Goal: Find contact information: Find contact information

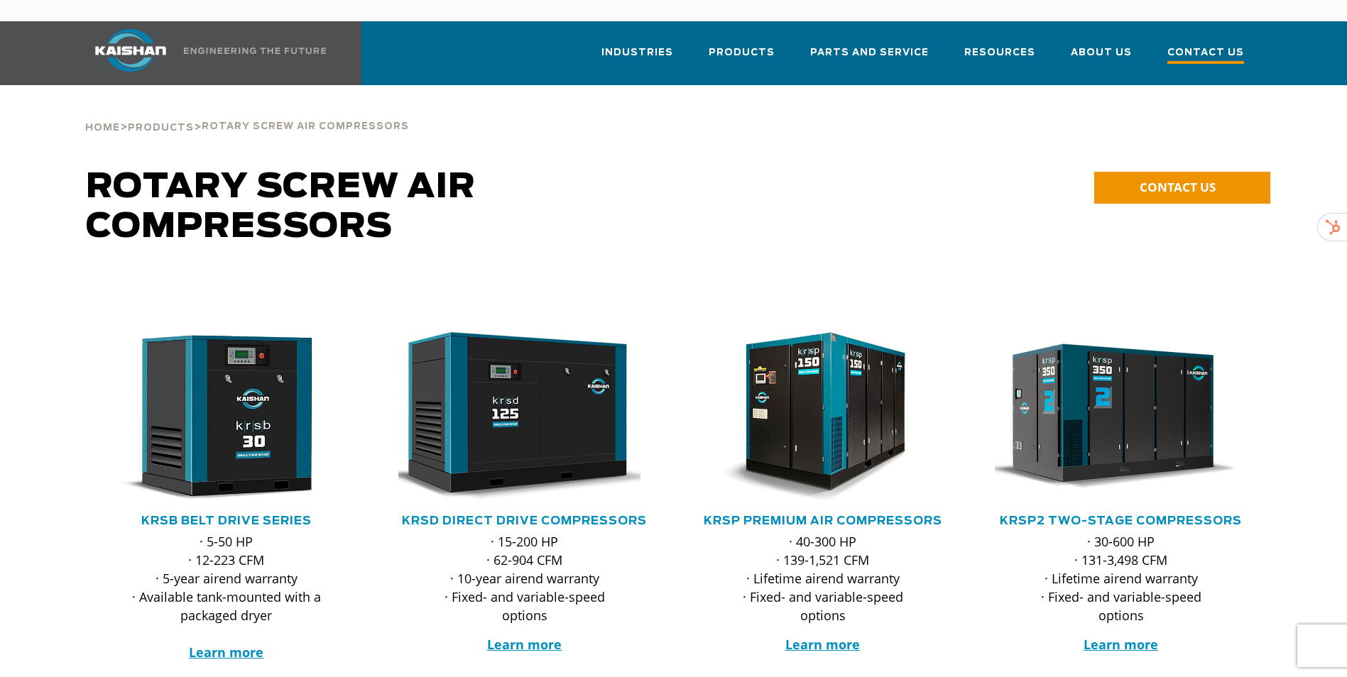
click at [1221, 45] on span "Contact Us" at bounding box center [1205, 54] width 77 height 19
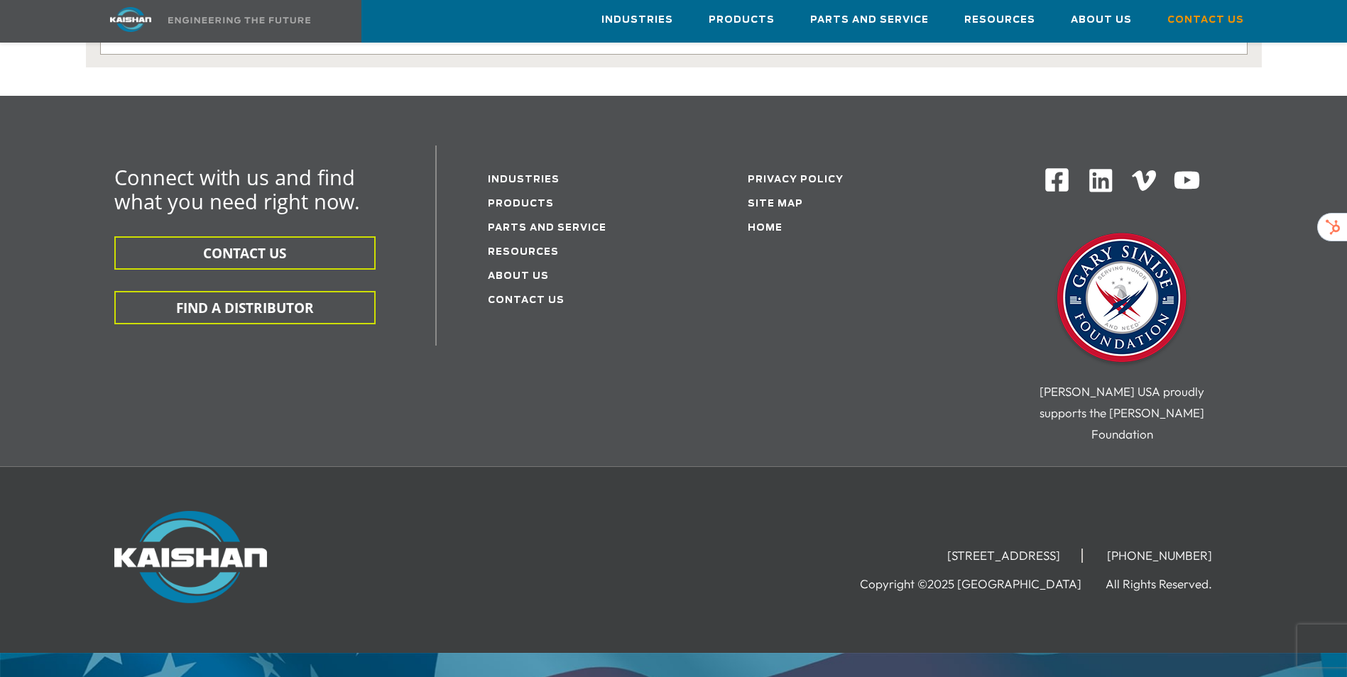
scroll to position [371, 0]
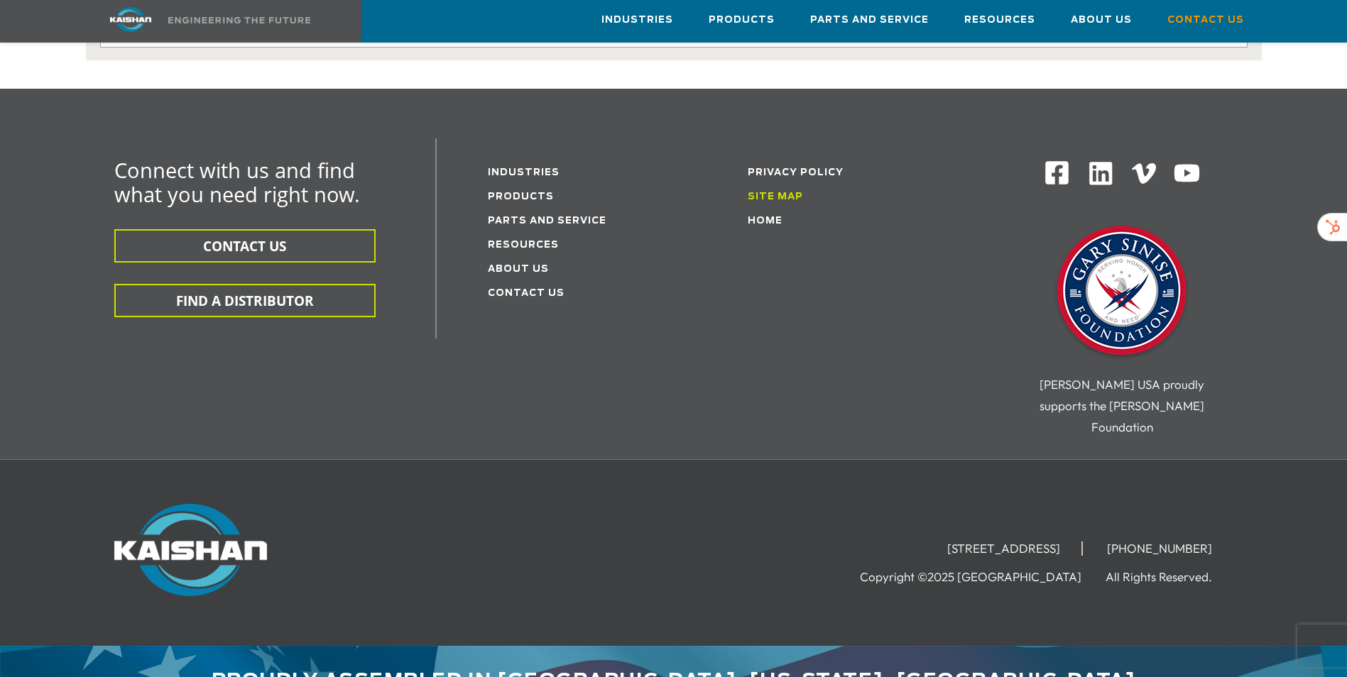
click at [762, 192] on link "Site Map" at bounding box center [775, 196] width 55 height 9
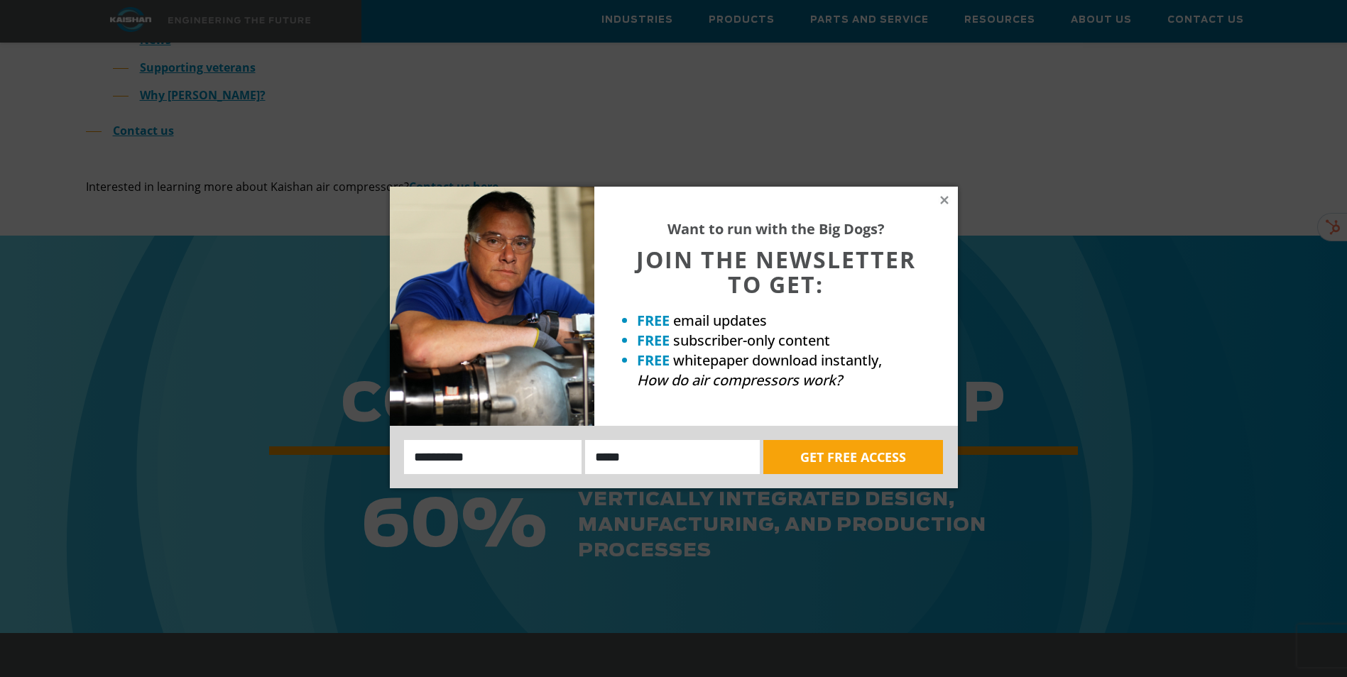
scroll to position [862, 0]
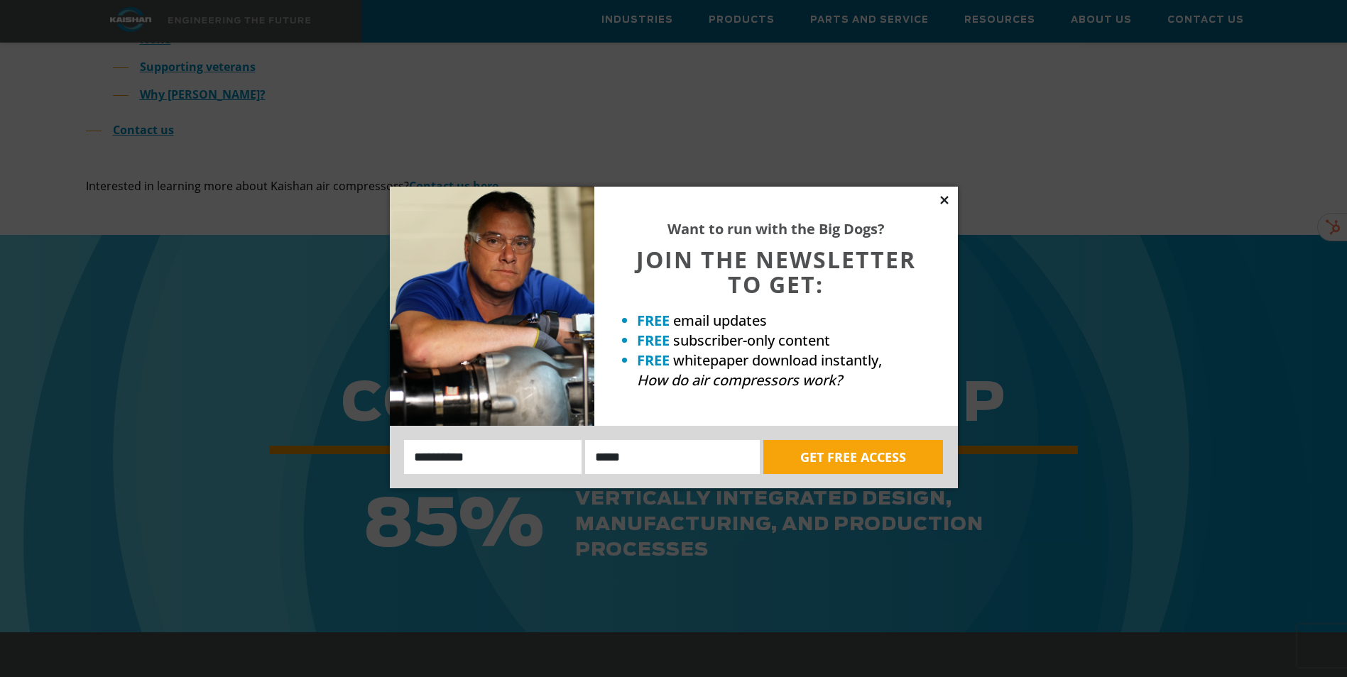
click at [941, 198] on icon at bounding box center [944, 200] width 8 height 8
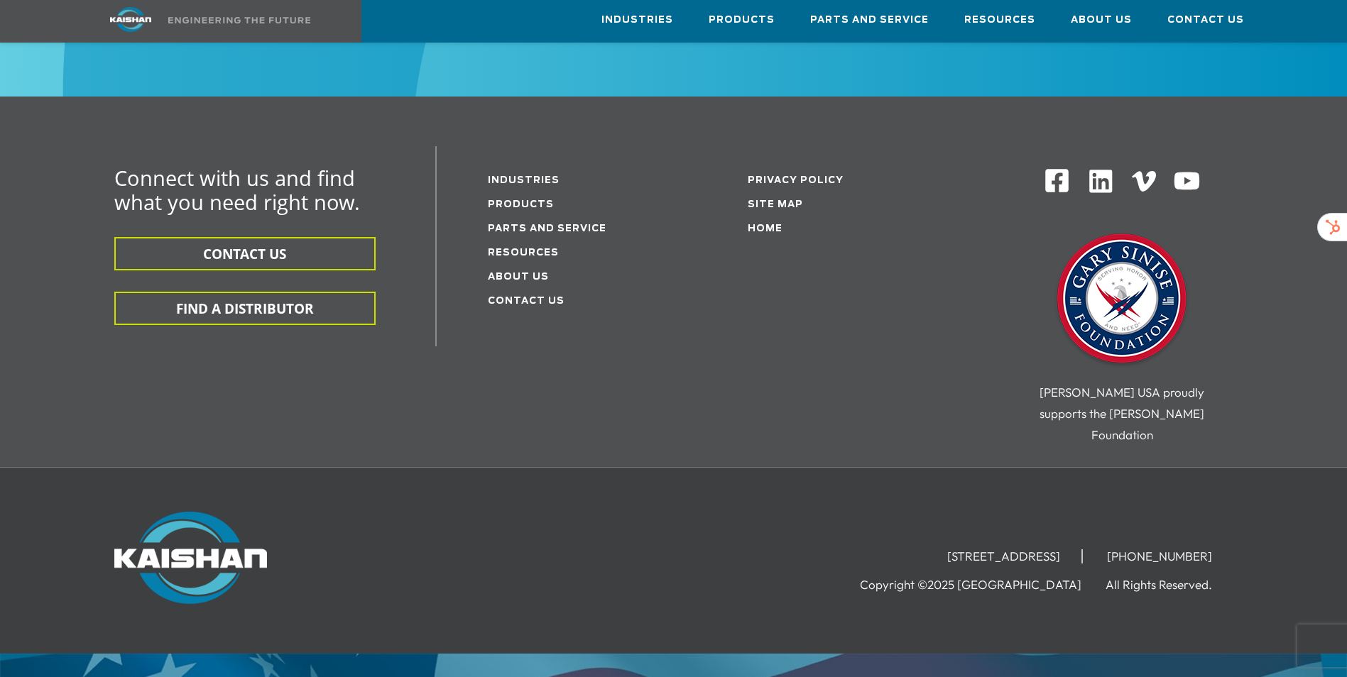
scroll to position [1405, 0]
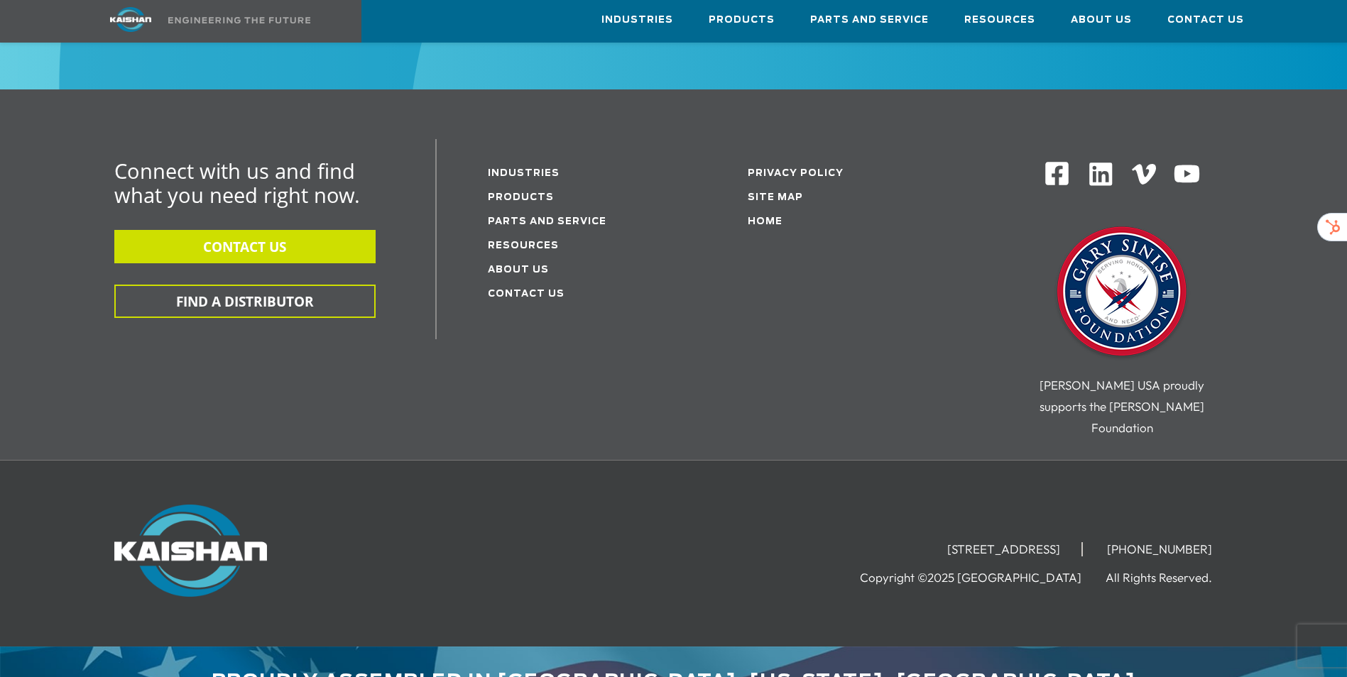
click at [261, 230] on button "CONTACT US" at bounding box center [244, 246] width 261 height 33
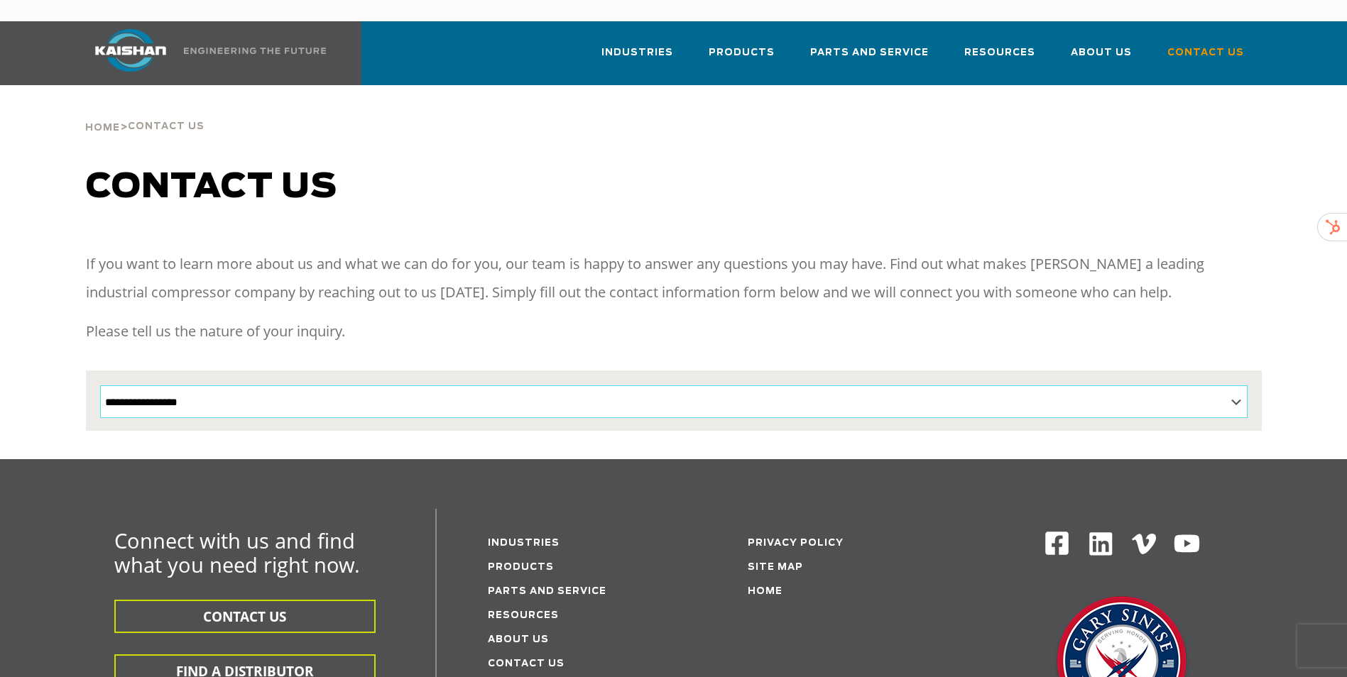
click at [521, 386] on select "**********" at bounding box center [673, 402] width 1147 height 33
click at [438, 386] on select "**********" at bounding box center [673, 402] width 1147 height 33
click at [733, 386] on select "**********" at bounding box center [673, 402] width 1147 height 33
click at [706, 386] on select "**********" at bounding box center [673, 402] width 1147 height 33
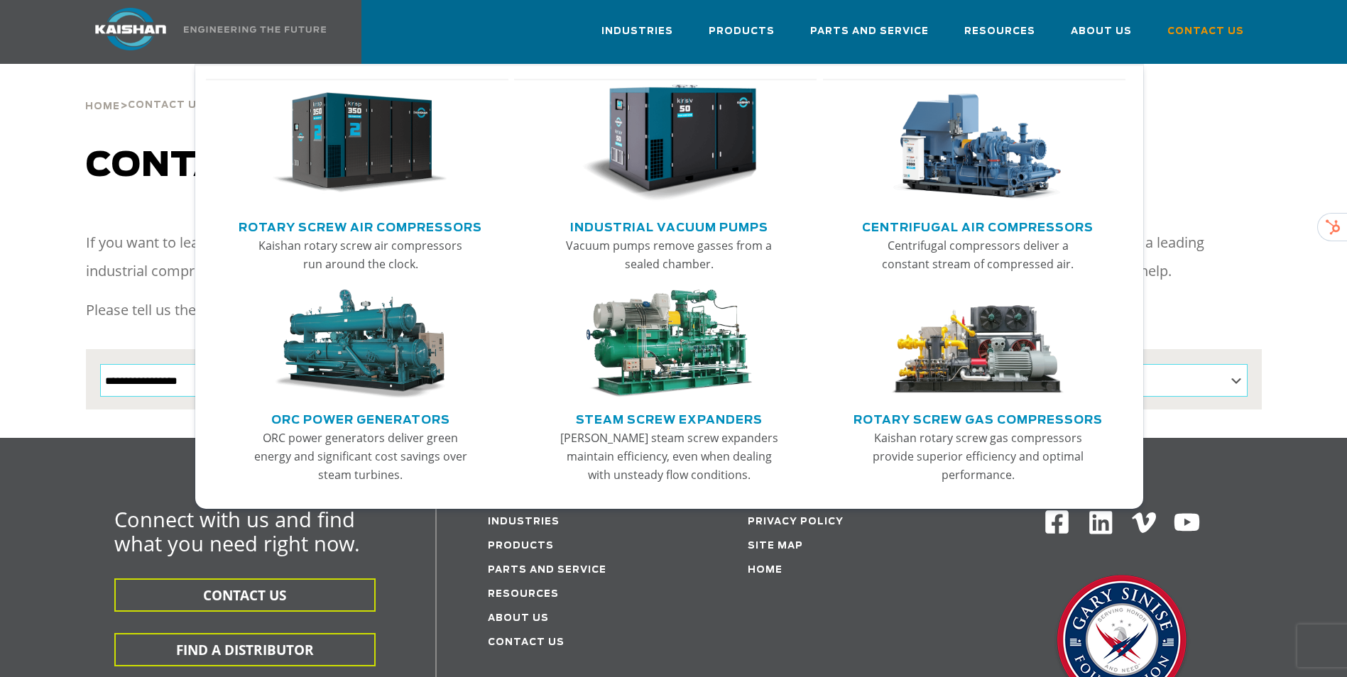
scroll to position [22, 0]
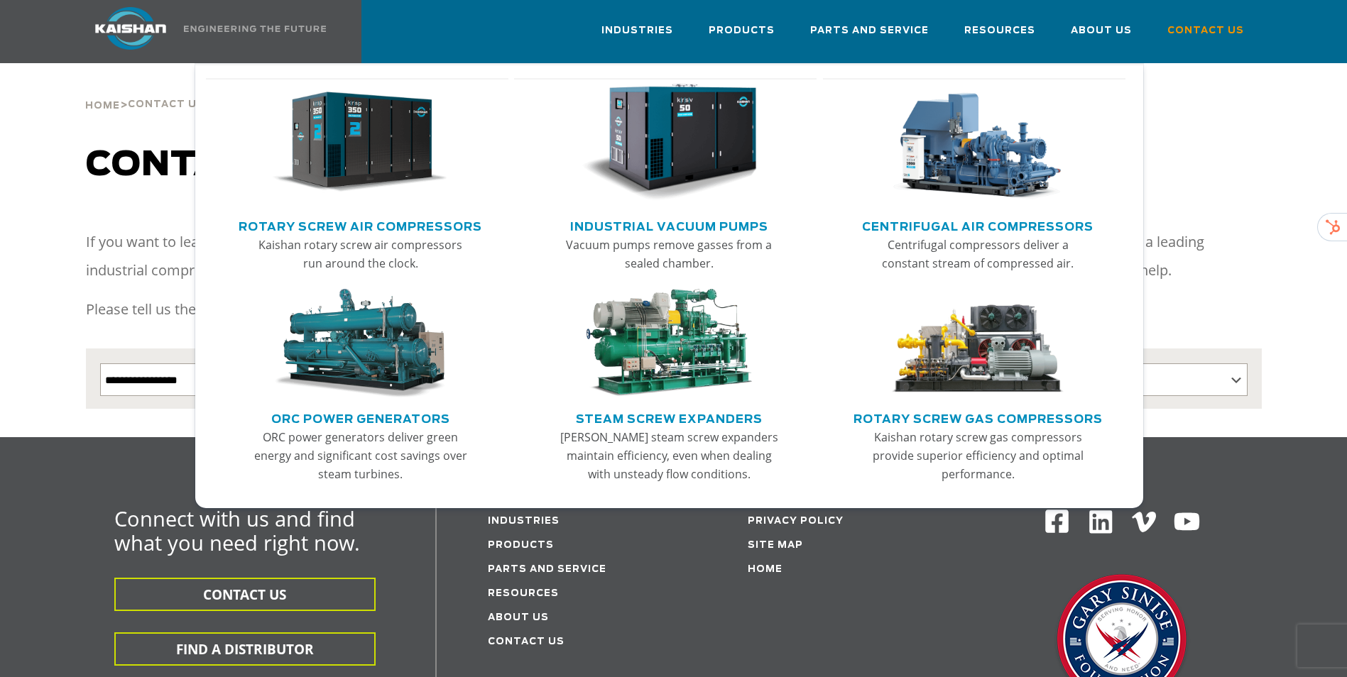
click at [643, 214] on link "Industrial Vacuum Pumps" at bounding box center [669, 224] width 198 height 21
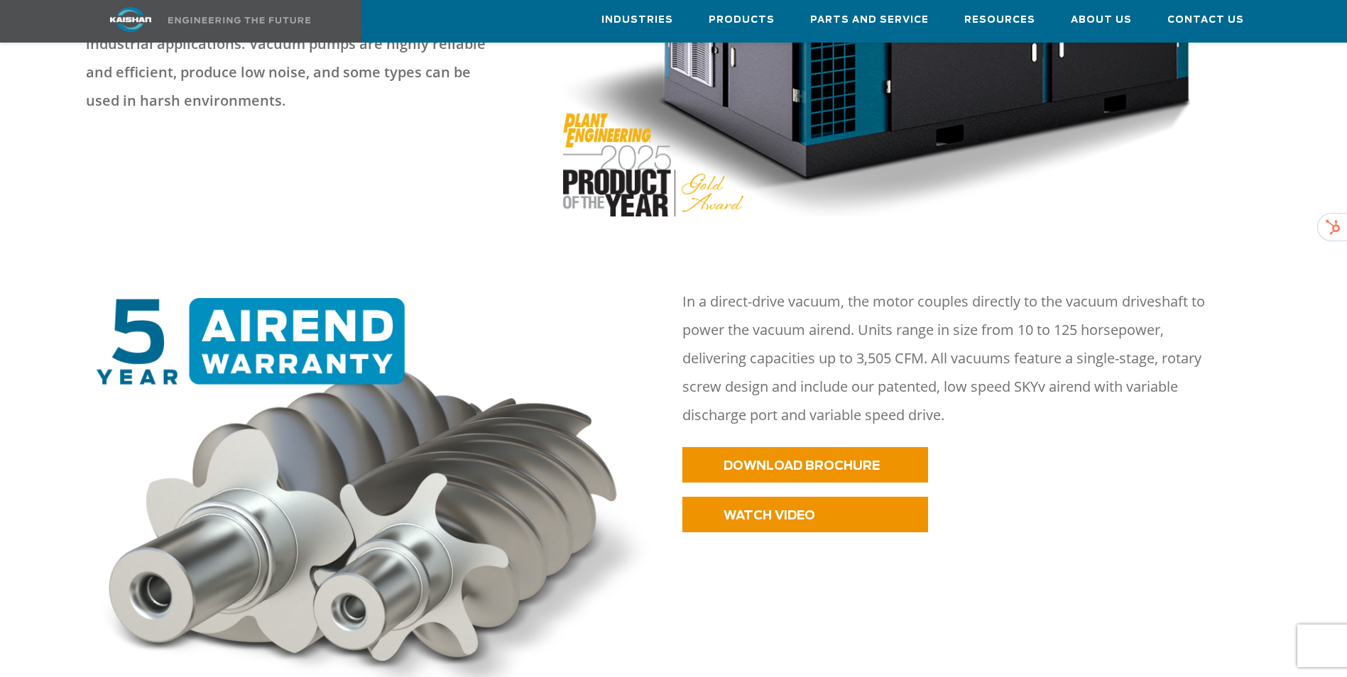
scroll to position [476, 0]
click at [763, 461] on span "DOWNLOAD BROCHURE" at bounding box center [783, 467] width 156 height 12
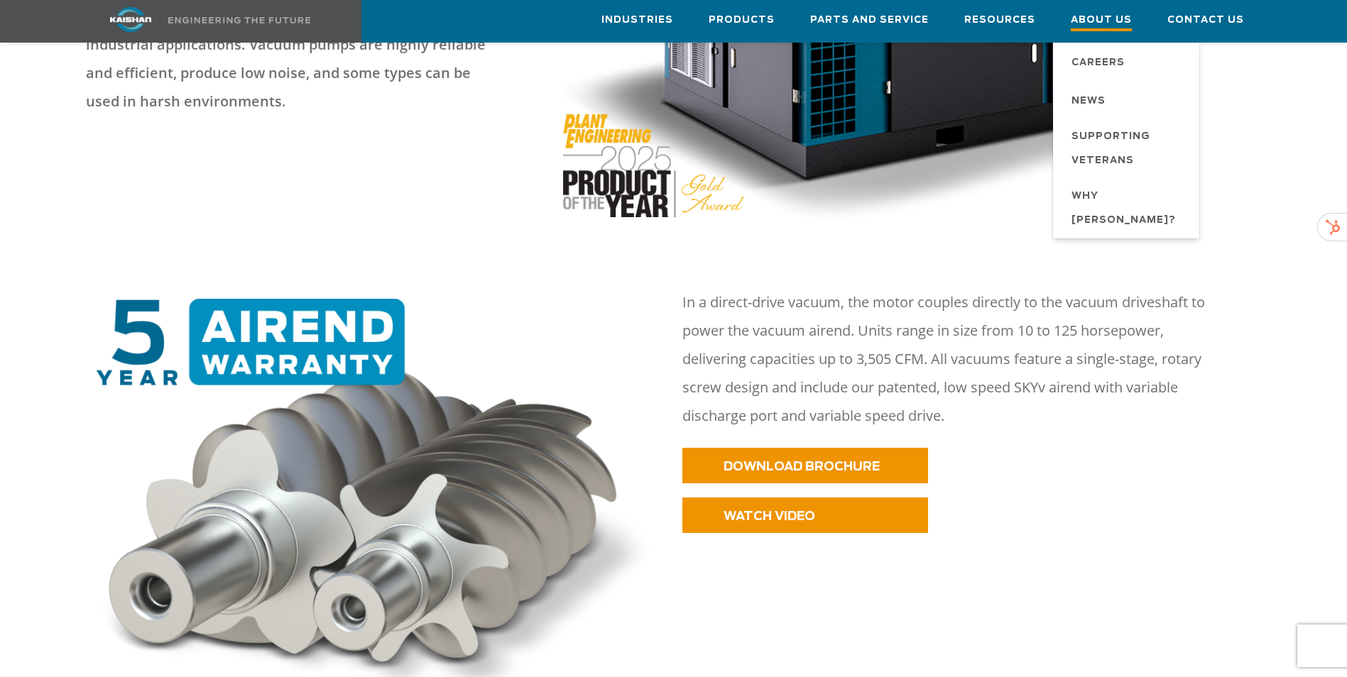
click at [1098, 26] on span "About Us" at bounding box center [1101, 21] width 61 height 19
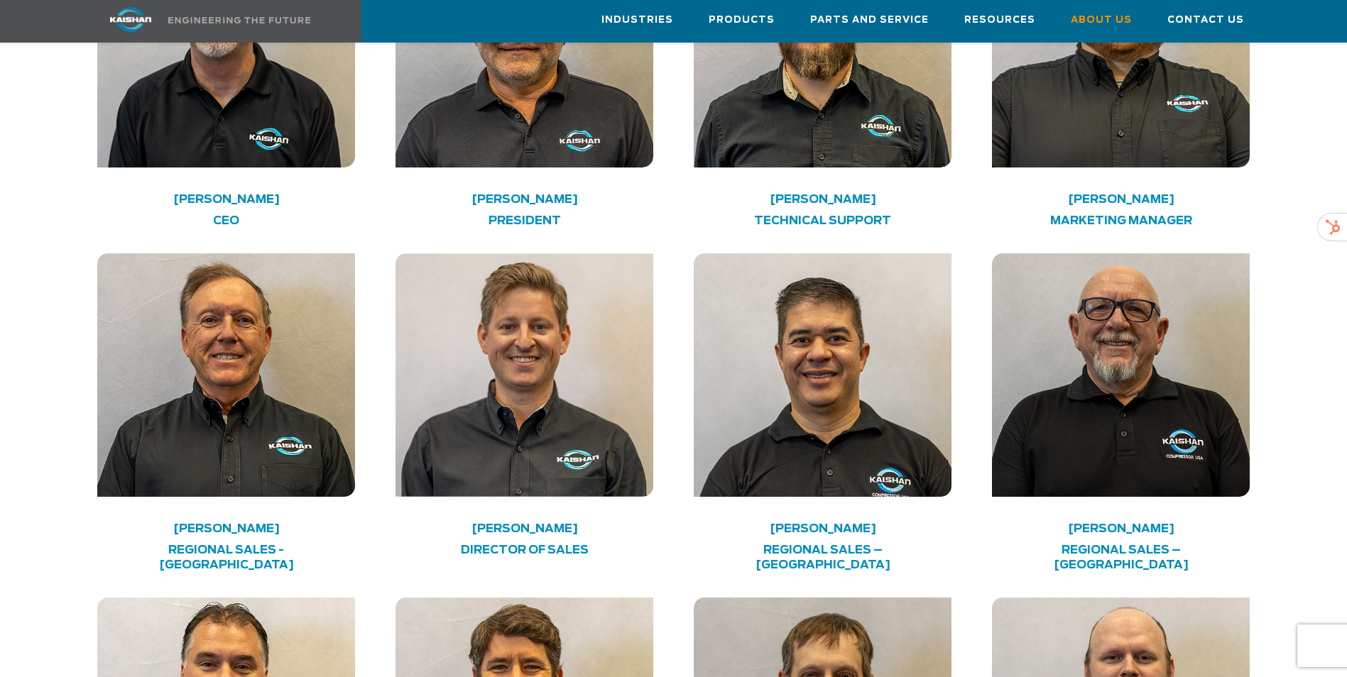
scroll to position [2332, 0]
click at [829, 526] on div "[PERSON_NAME] Regional Sales – [GEOGRAPHIC_DATA]" at bounding box center [822, 555] width 257 height 58
click at [827, 544] on h4 "Regional Sales – [GEOGRAPHIC_DATA]" at bounding box center [823, 559] width 206 height 30
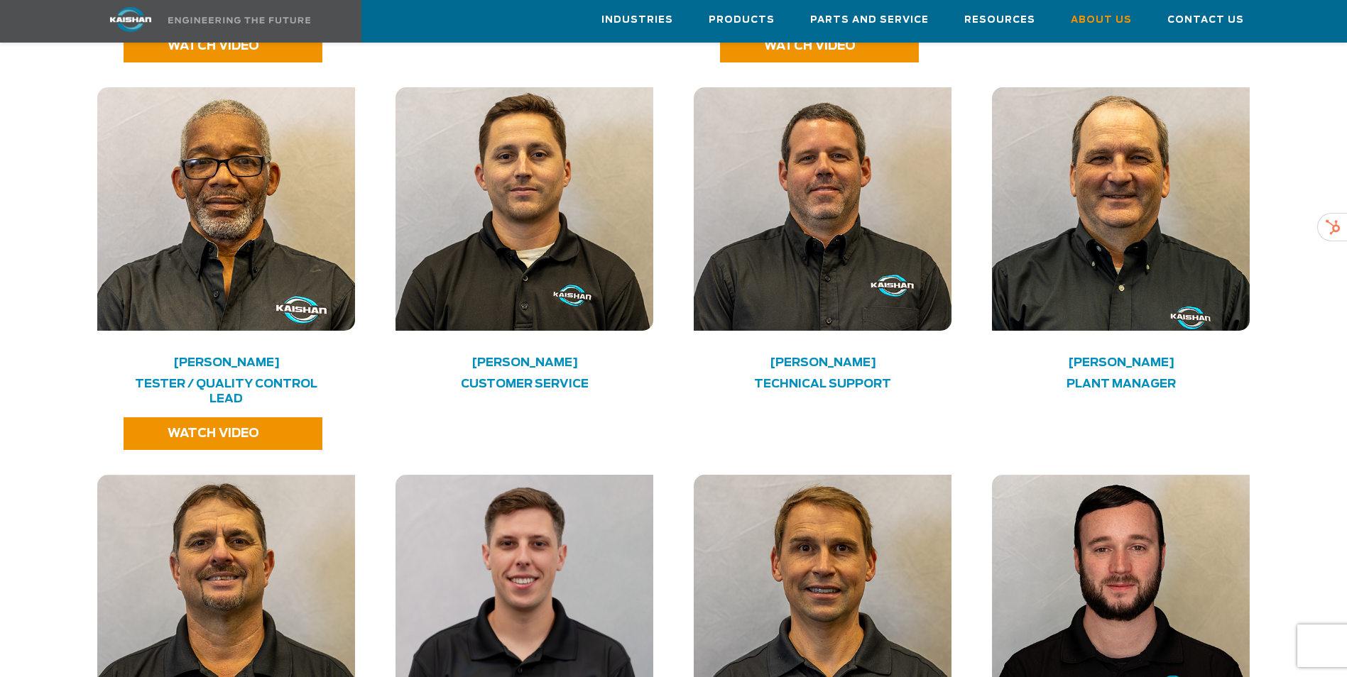
scroll to position [3219, 0]
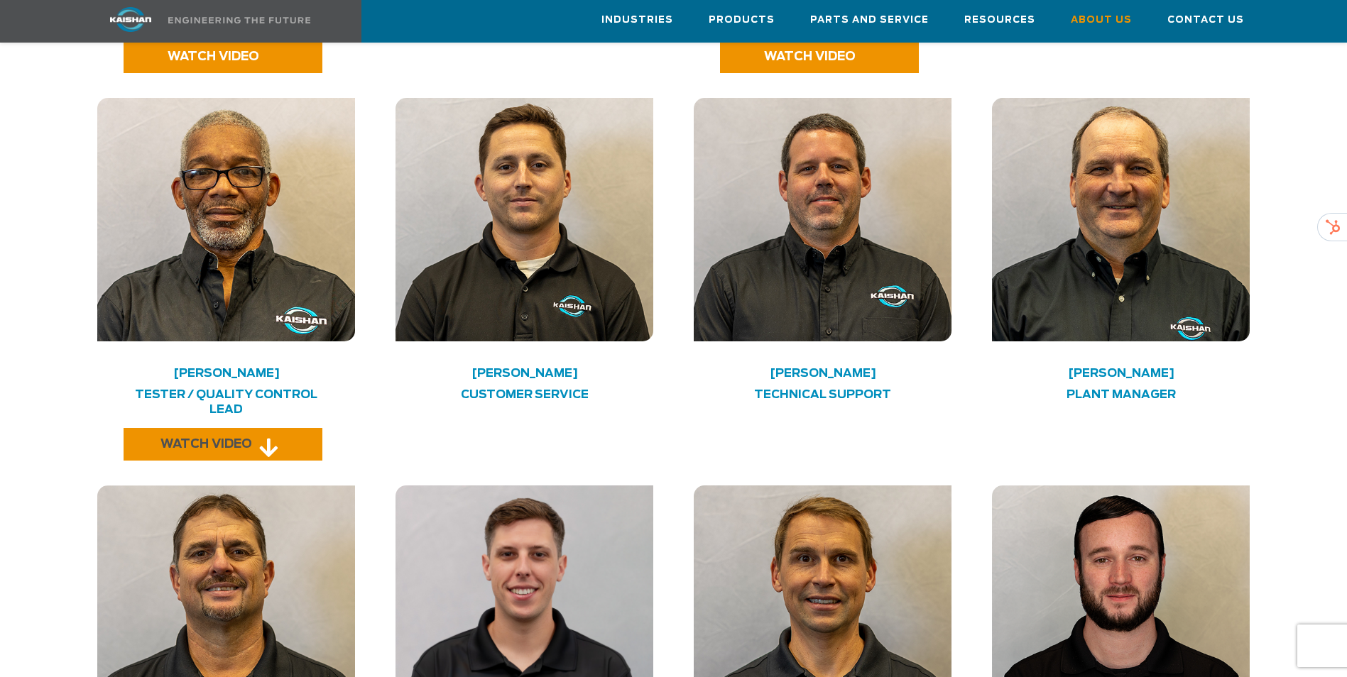
click at [268, 437] on icon at bounding box center [268, 447] width 18 height 21
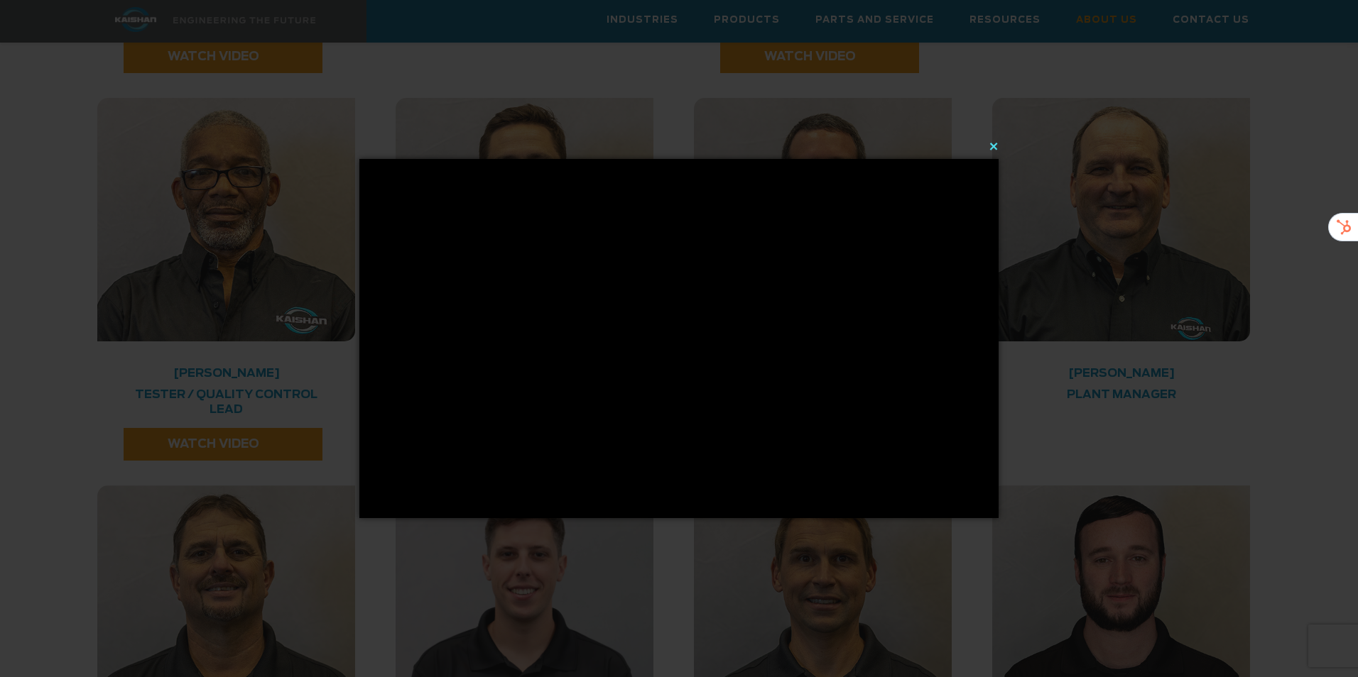
click at [995, 146] on button "×" at bounding box center [683, 146] width 639 height 31
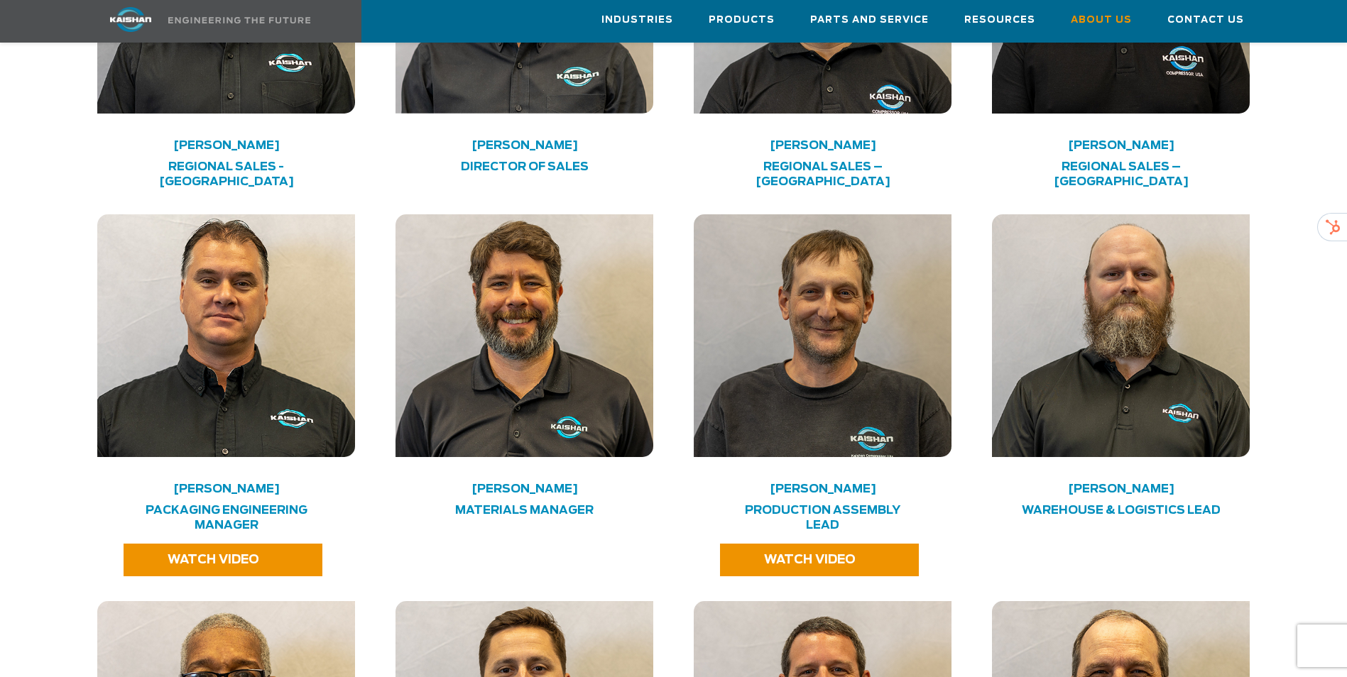
scroll to position [2715, 0]
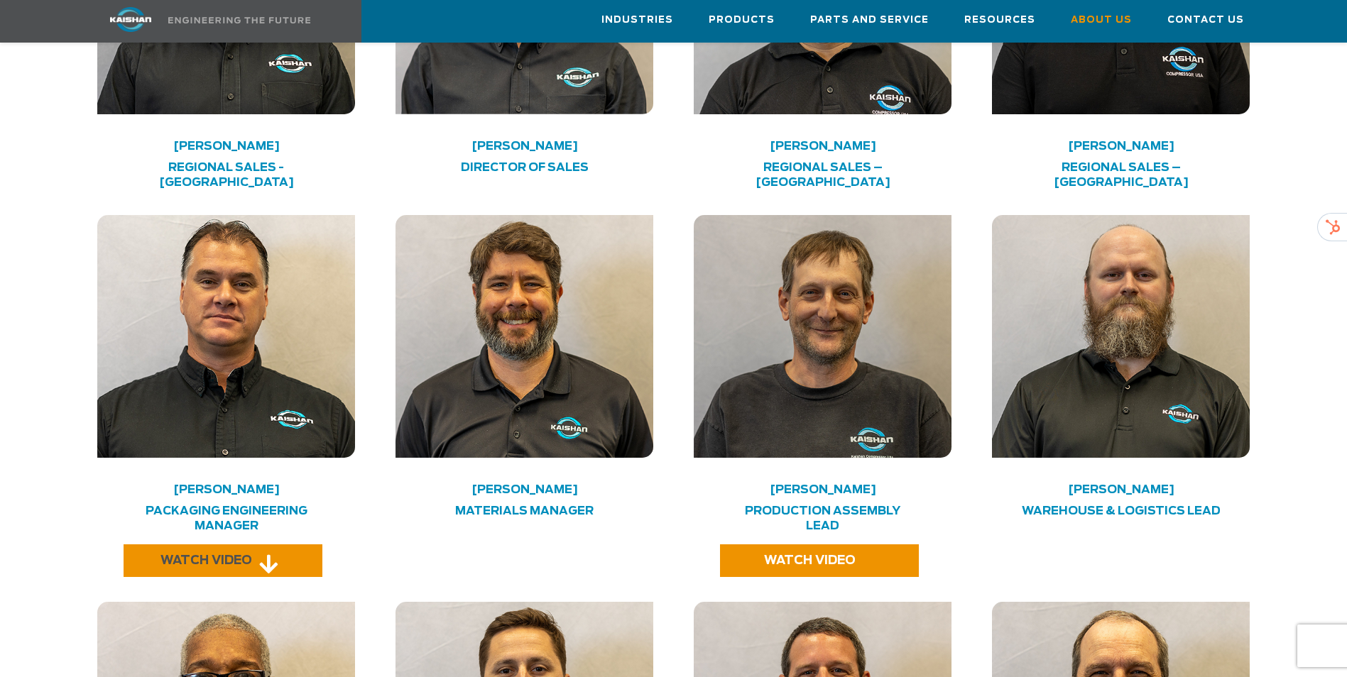
click at [263, 554] on icon at bounding box center [268, 564] width 18 height 21
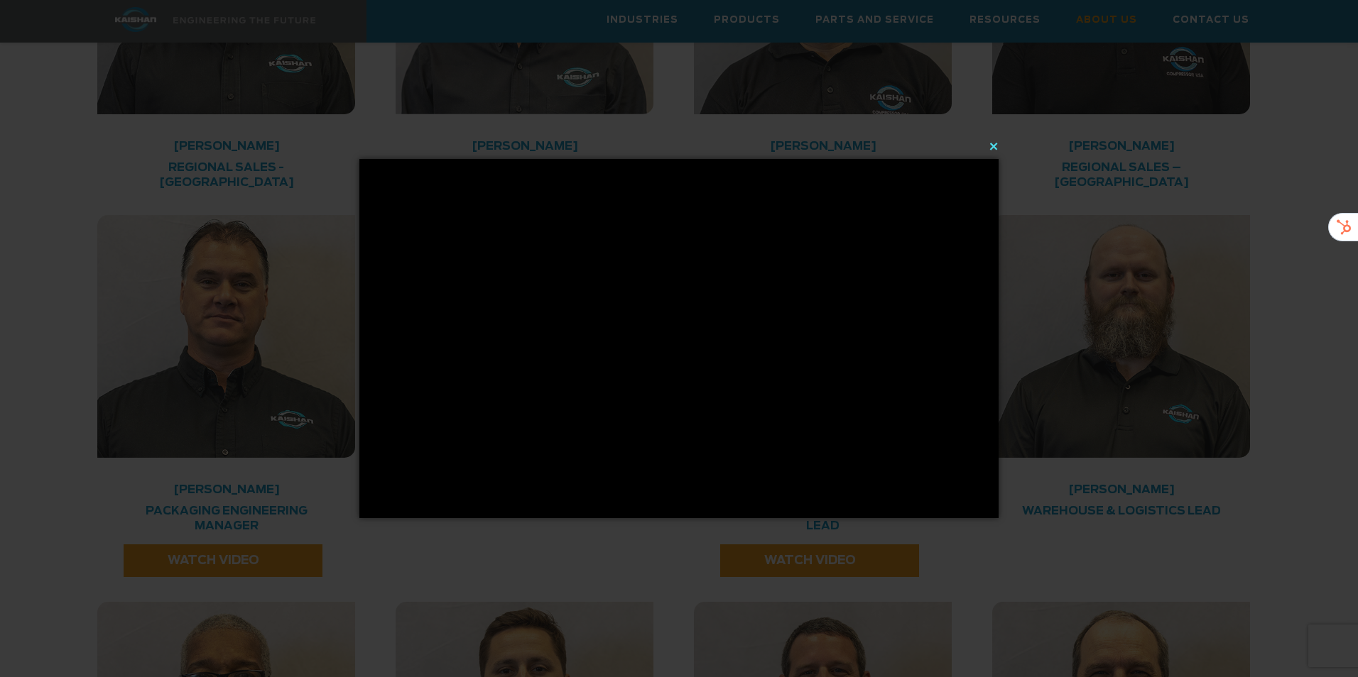
click at [988, 141] on button "×" at bounding box center [683, 146] width 639 height 31
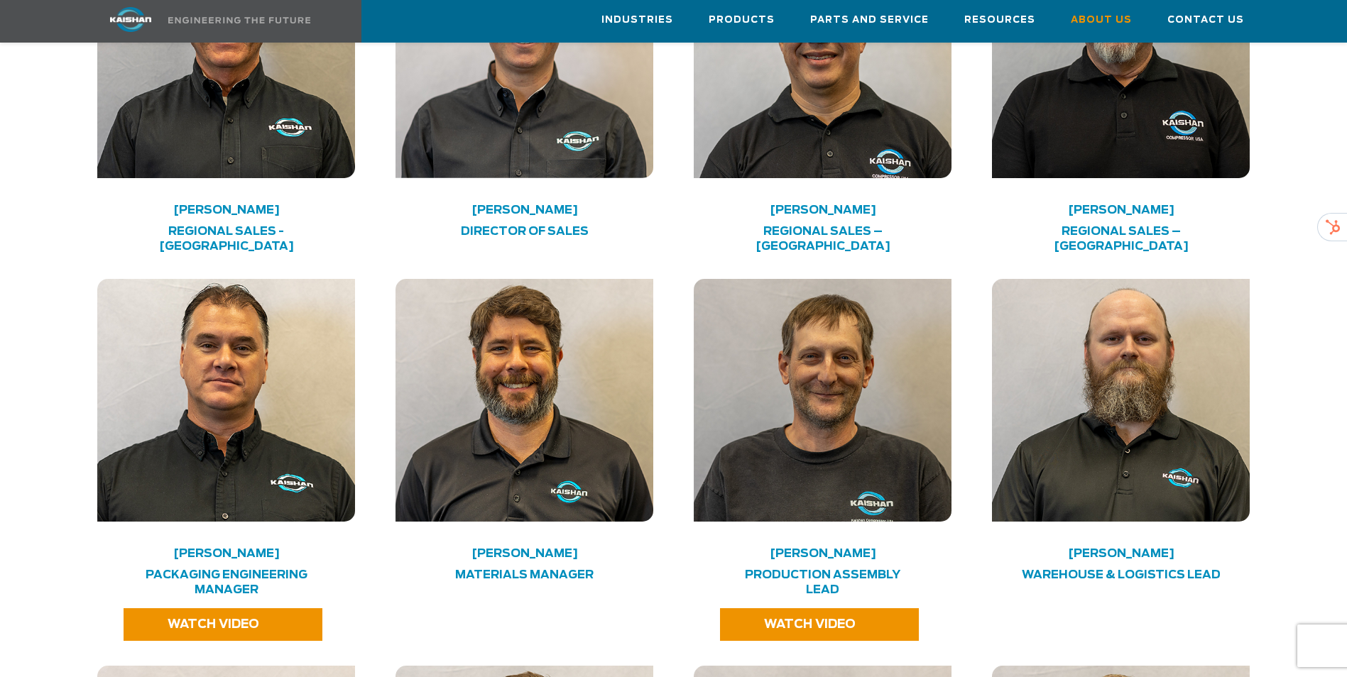
scroll to position [2651, 0]
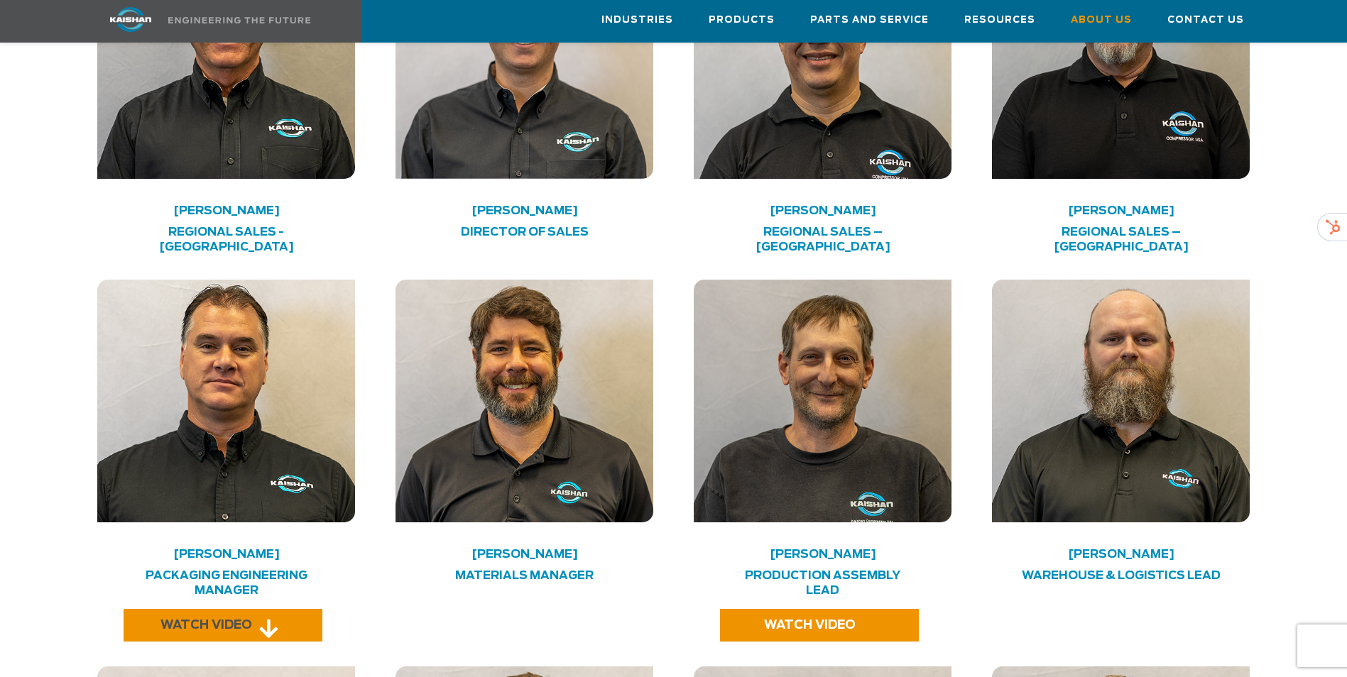
click at [208, 609] on link "WATCH VIDEO" at bounding box center [223, 625] width 199 height 33
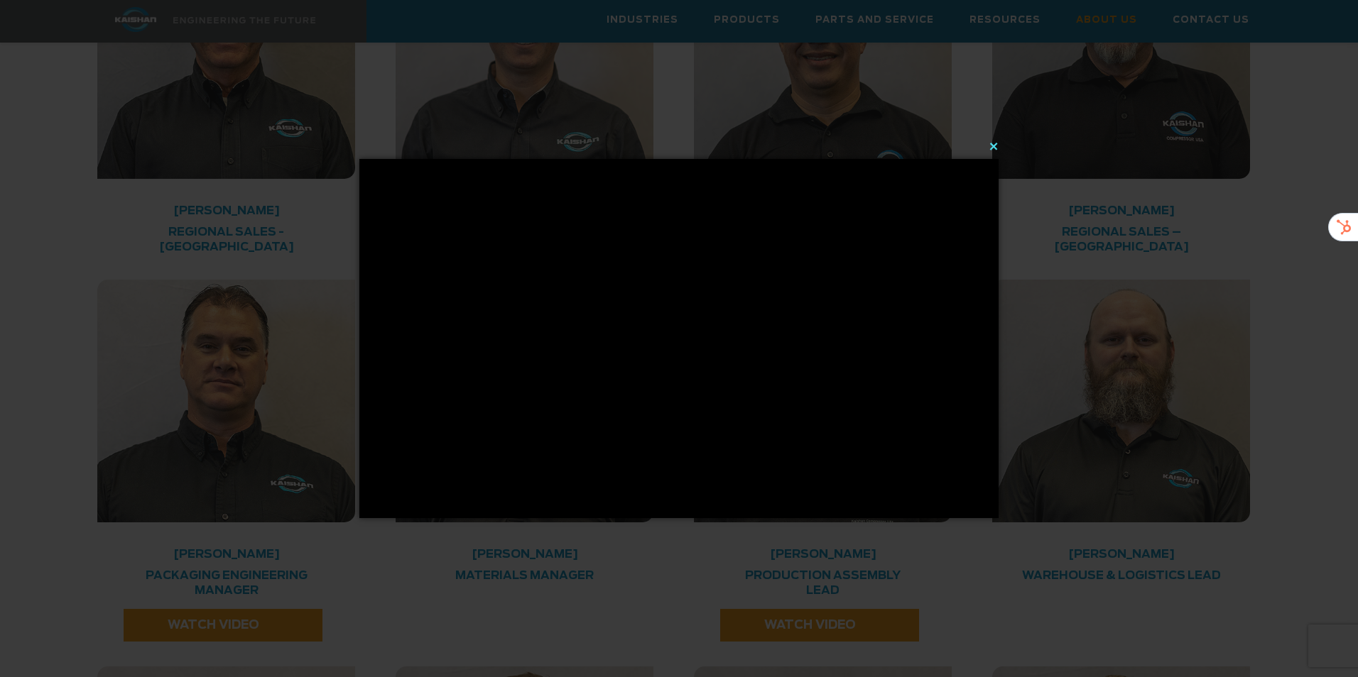
click at [990, 145] on button "×" at bounding box center [683, 146] width 639 height 31
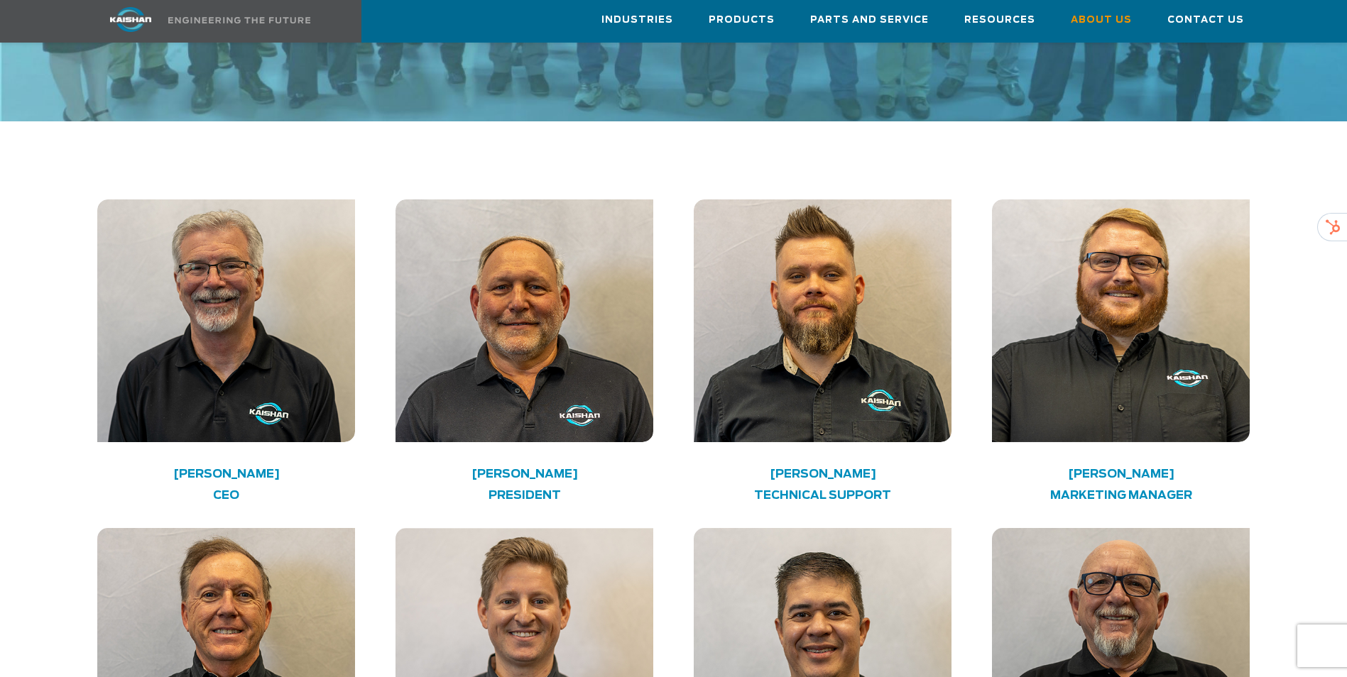
scroll to position [2058, 0]
